Goal: Find specific page/section: Find specific page/section

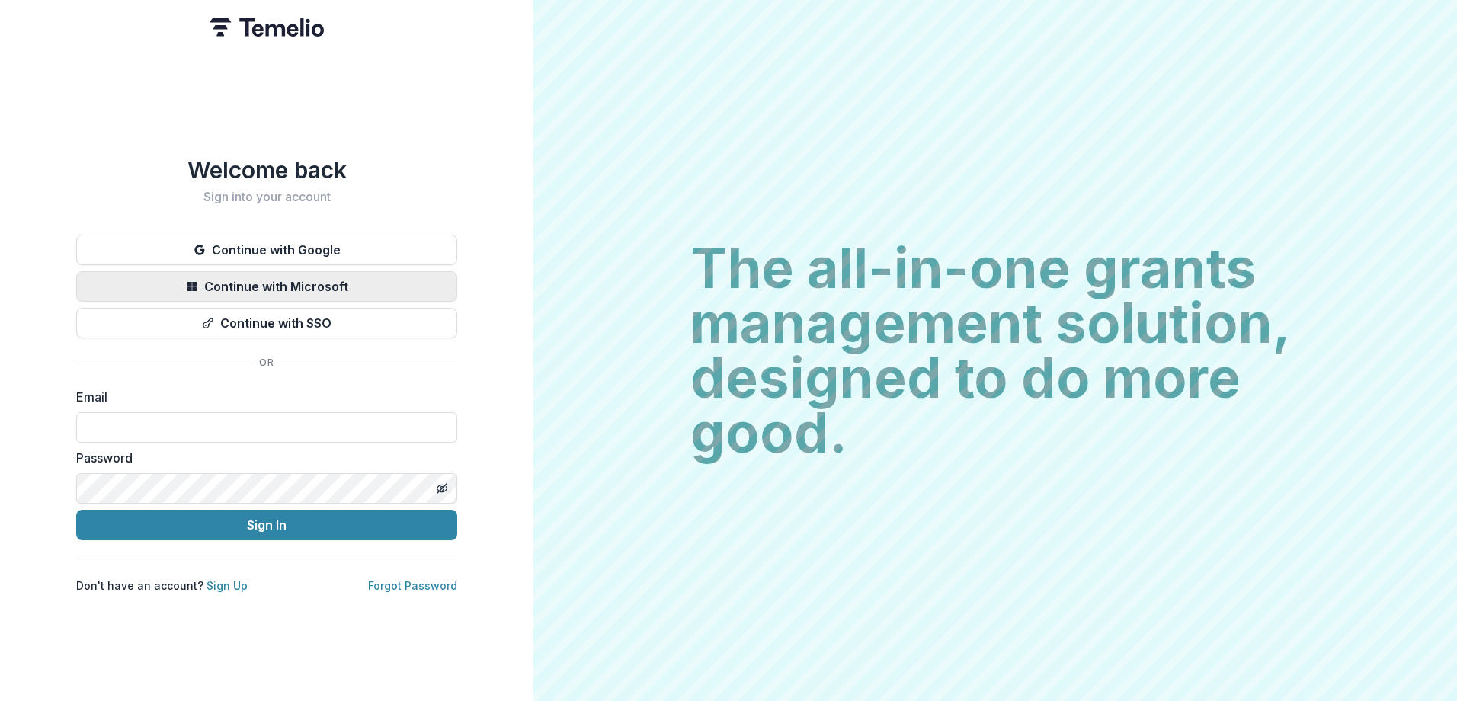
click at [293, 280] on button "Continue with Microsoft" at bounding box center [266, 286] width 381 height 30
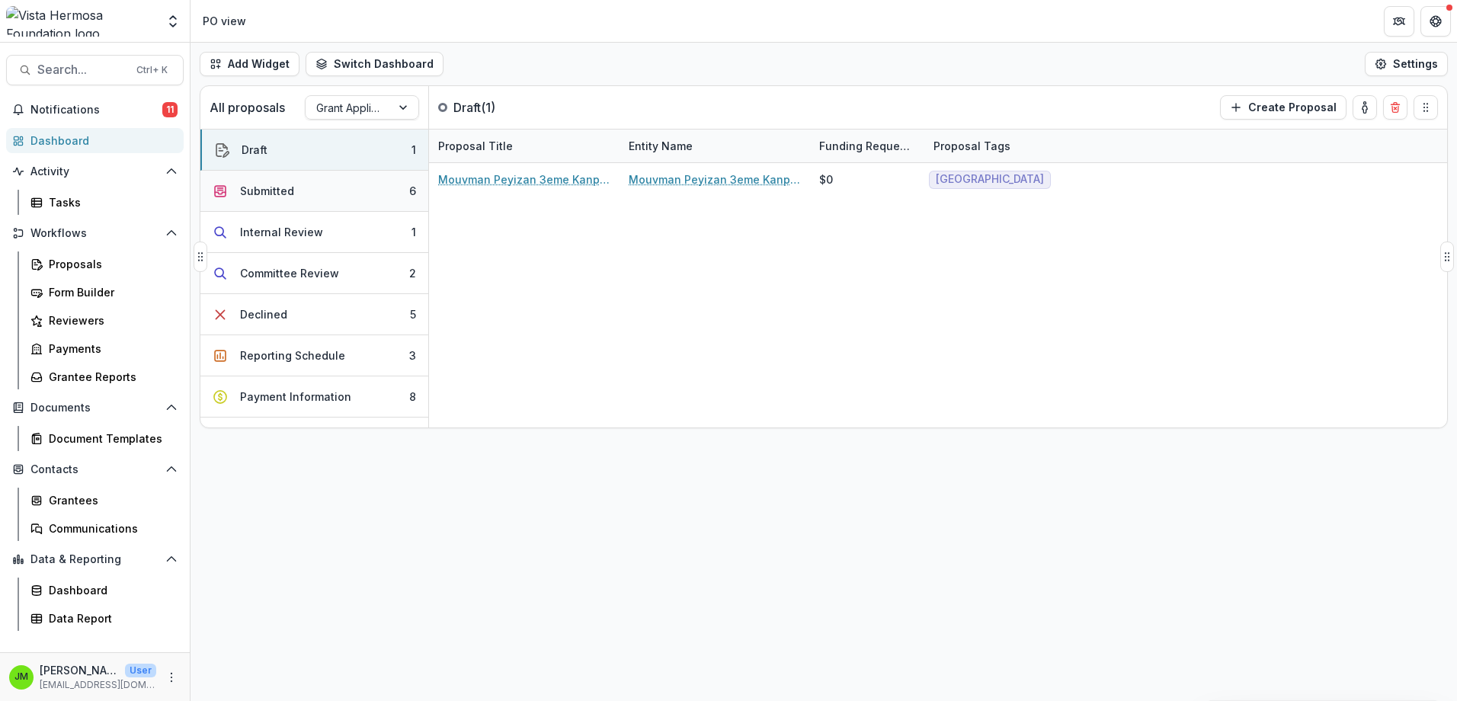
click at [284, 181] on button "Submitted 6" at bounding box center [314, 191] width 228 height 41
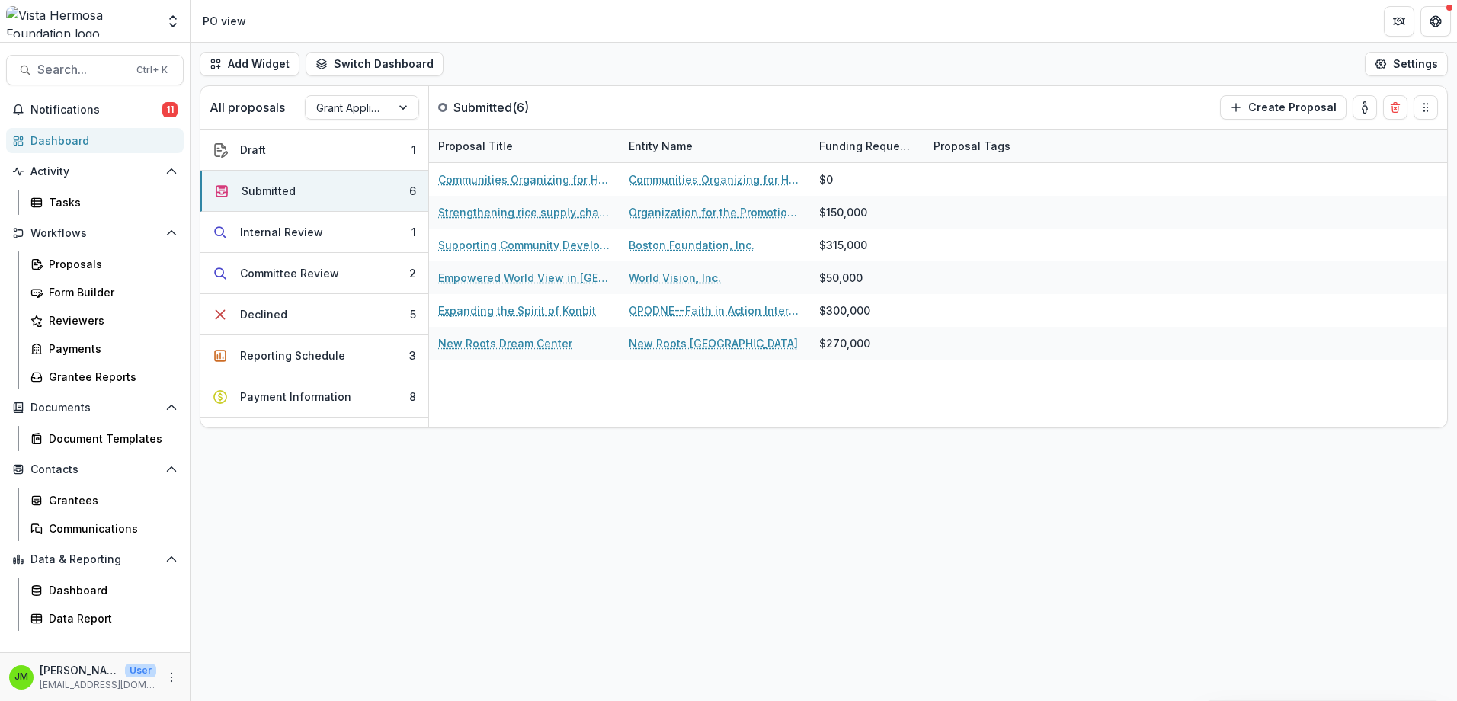
click at [857, 539] on div "Add Widget Switch Dashboard PO view Payments Default New Dashboard Settings All…" at bounding box center [823, 372] width 1266 height 658
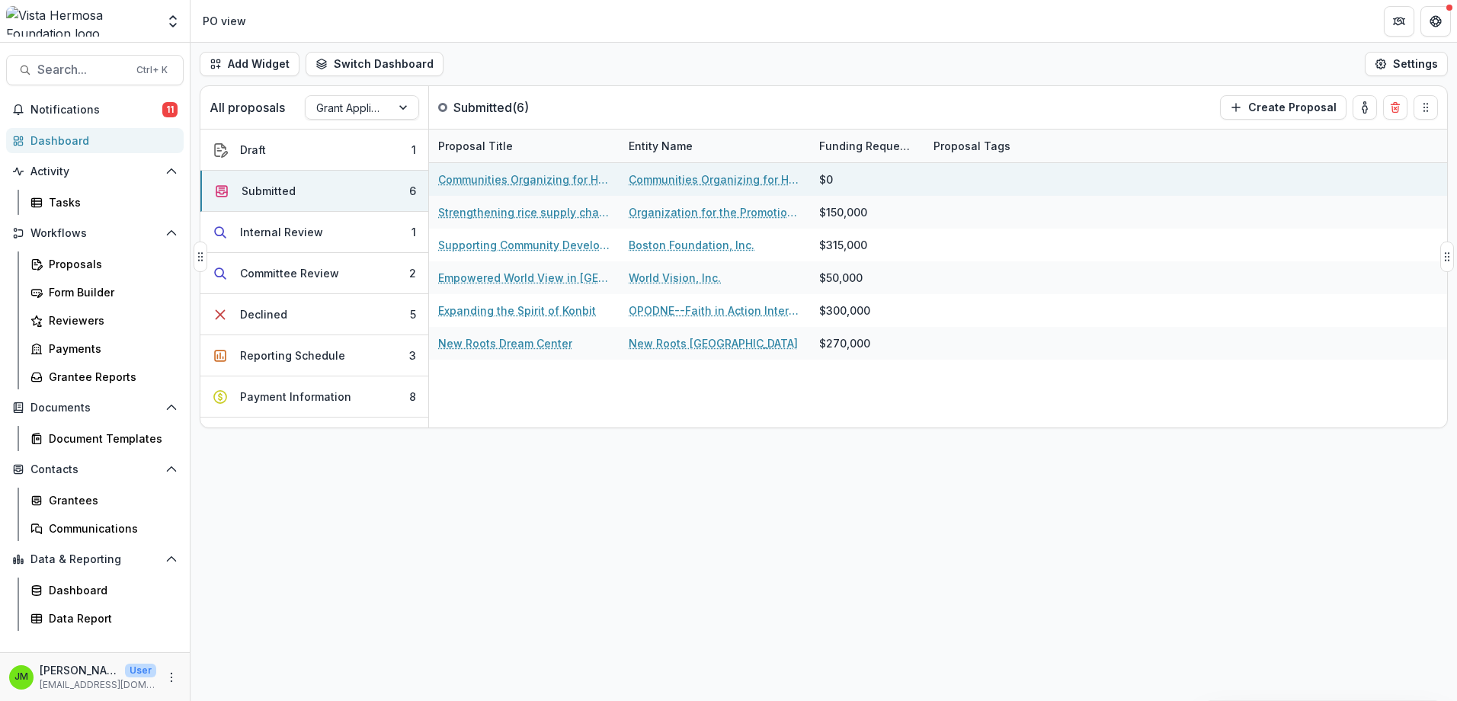
click at [550, 181] on link "Communities Organizing for Haitian Engagement and Development (COFHED) - 2025 -…" at bounding box center [524, 179] width 172 height 16
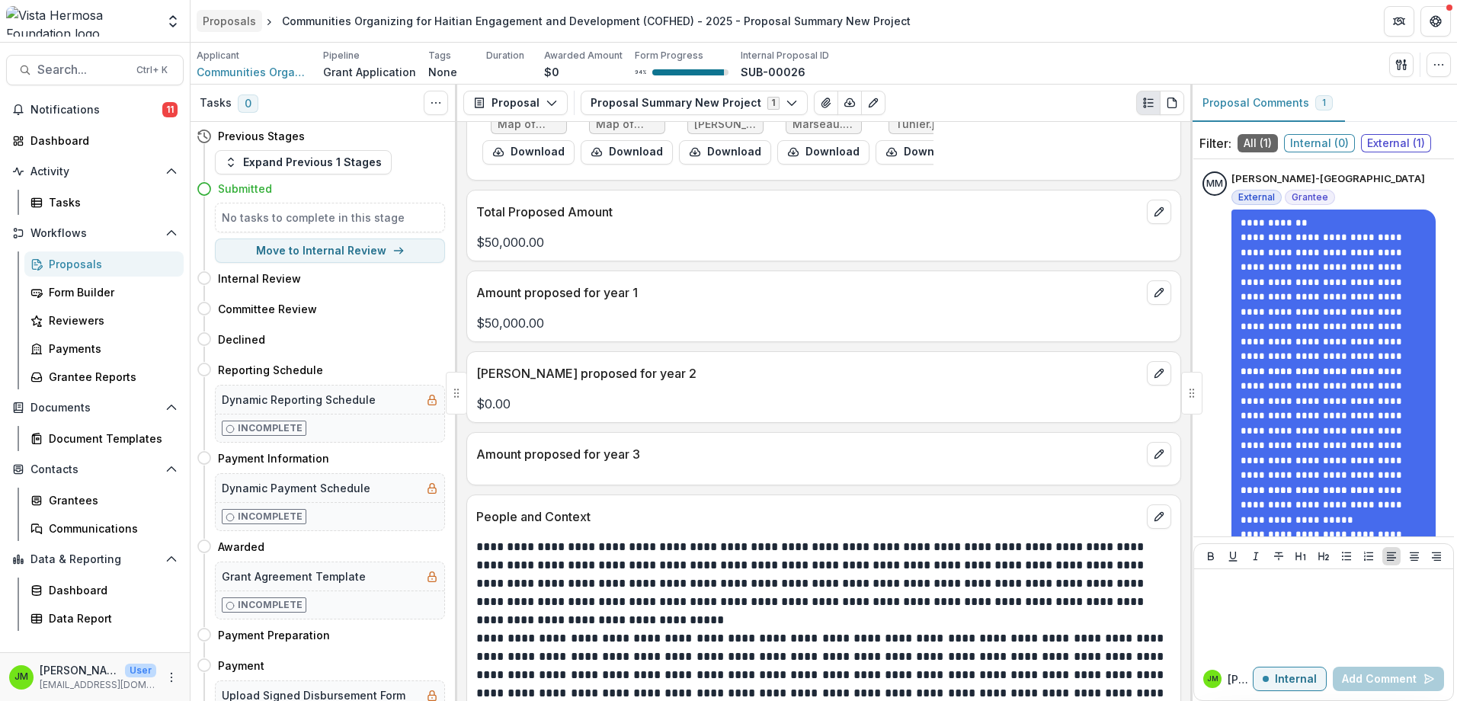
click at [248, 25] on div "Proposals" at bounding box center [229, 21] width 53 height 16
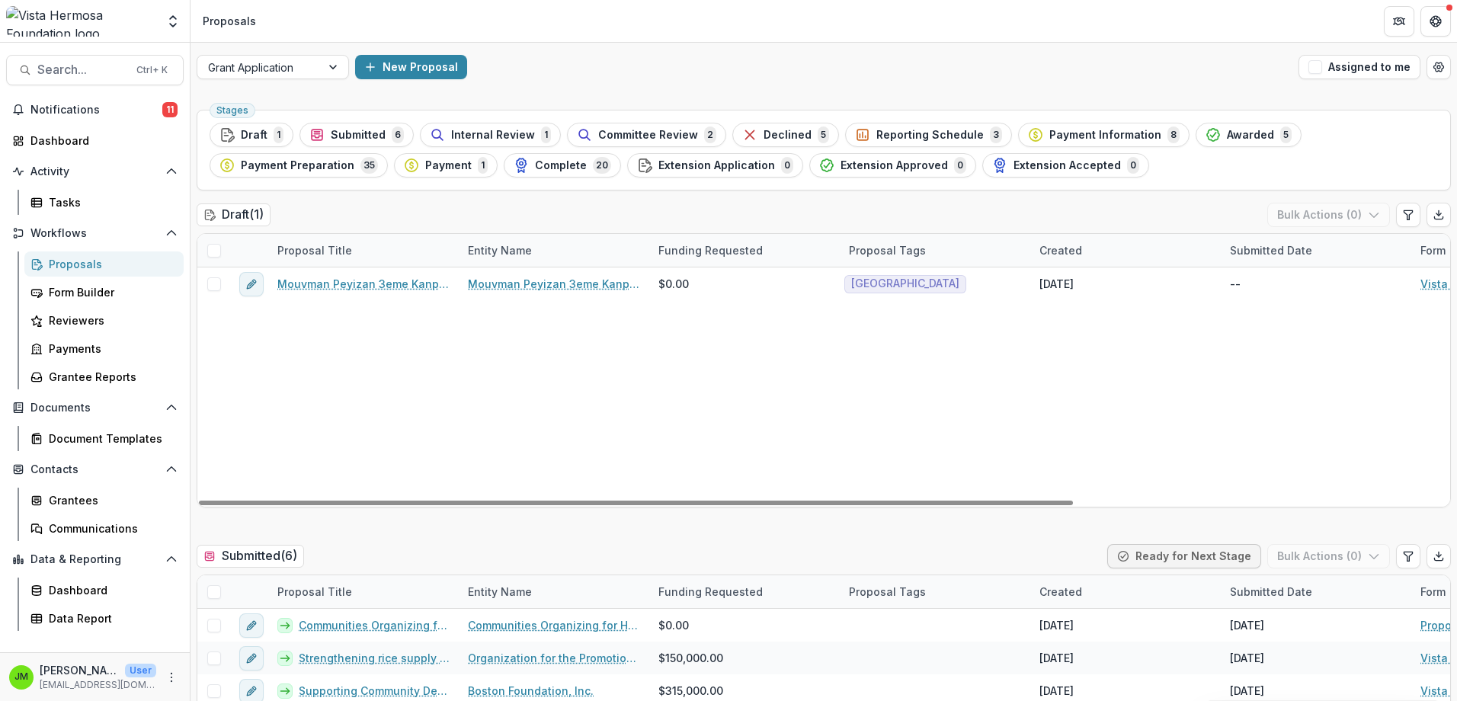
scroll to position [229, 0]
